Goal: Transaction & Acquisition: Purchase product/service

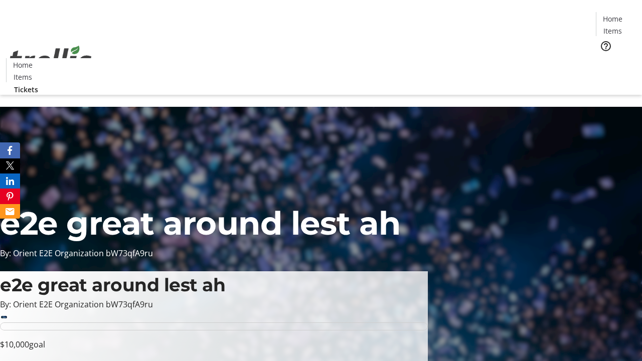
click at [604, 58] on span "Tickets" at bounding box center [616, 63] width 24 height 11
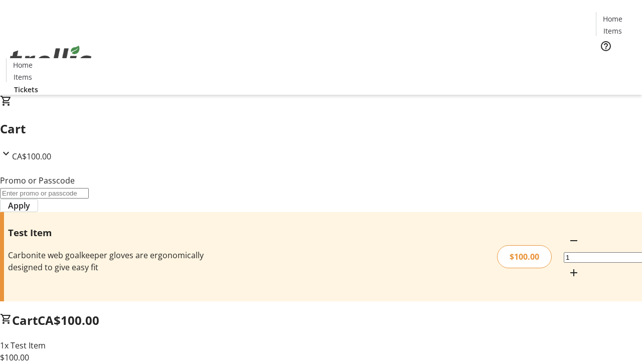
type input "PERCENT"
